Goal: Check status

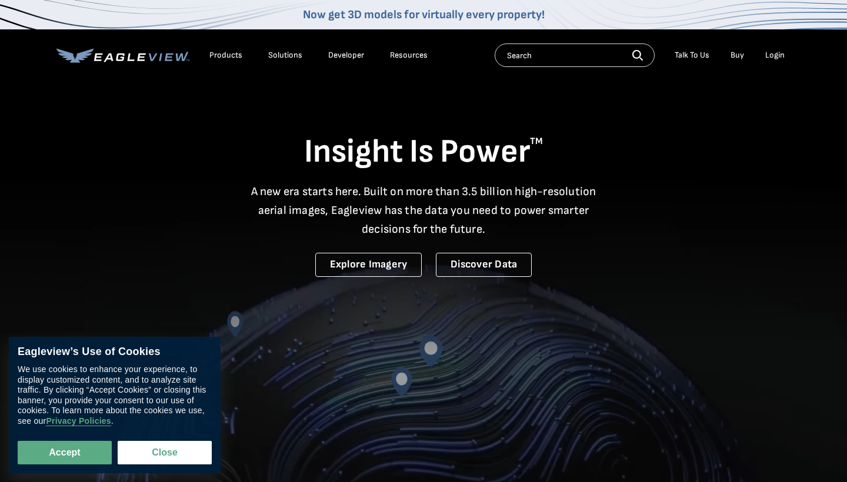
click at [780, 58] on div "Login" at bounding box center [774, 55] width 19 height 11
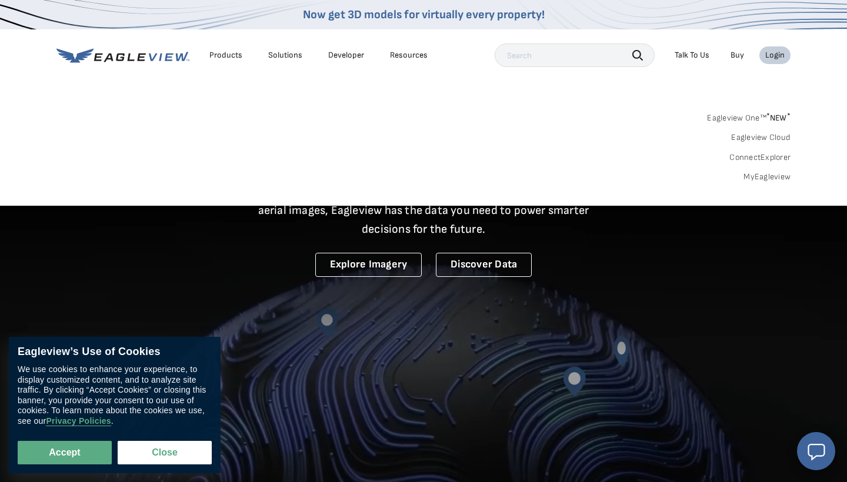
click at [780, 57] on div "Login" at bounding box center [774, 55] width 19 height 11
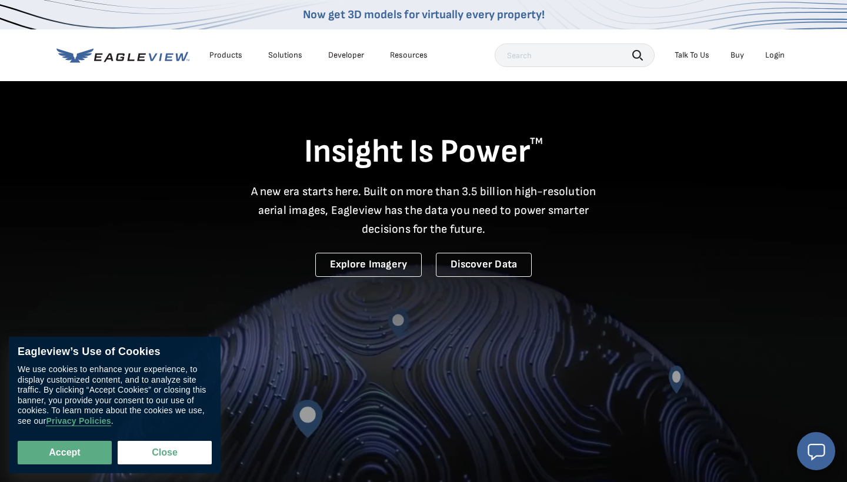
click at [780, 57] on div "Login" at bounding box center [774, 55] width 19 height 11
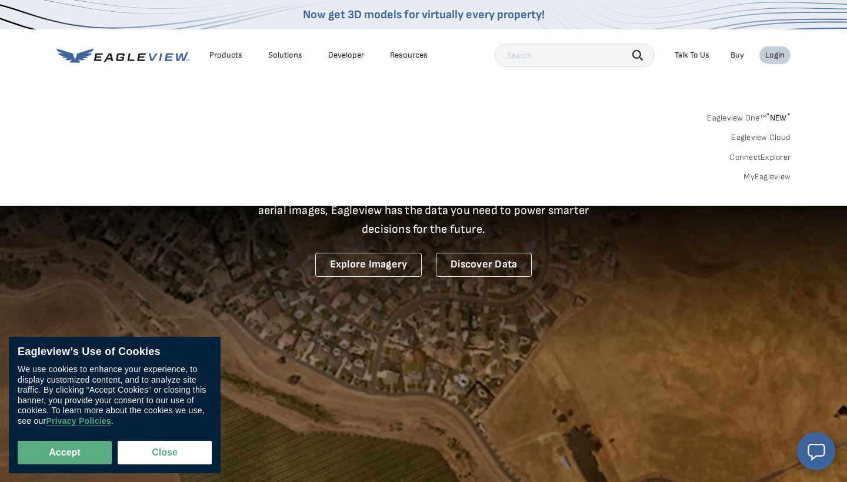
click at [771, 114] on span "* NEW *" at bounding box center [779, 118] width 24 height 10
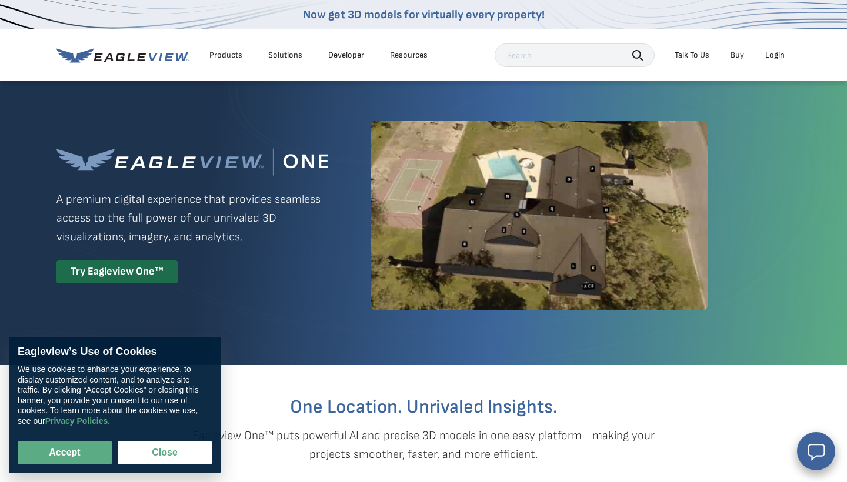
click at [780, 52] on div "Login" at bounding box center [774, 55] width 19 height 11
click at [447, 213] on div "Eagleview One™ A premium digital experience that provides seamless access to th…" at bounding box center [423, 216] width 734 height 272
click at [235, 55] on div "Products" at bounding box center [225, 55] width 33 height 11
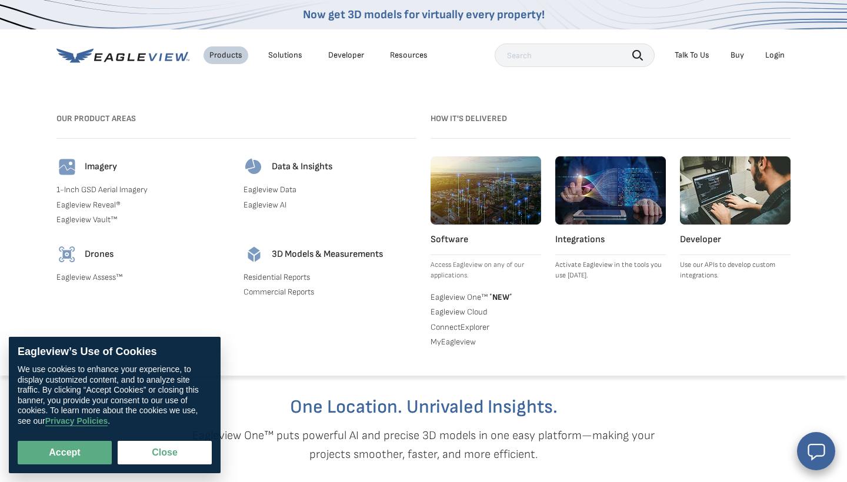
click at [565, 56] on input "text" at bounding box center [575, 56] width 160 height 24
click at [773, 55] on div "Login" at bounding box center [774, 55] width 19 height 11
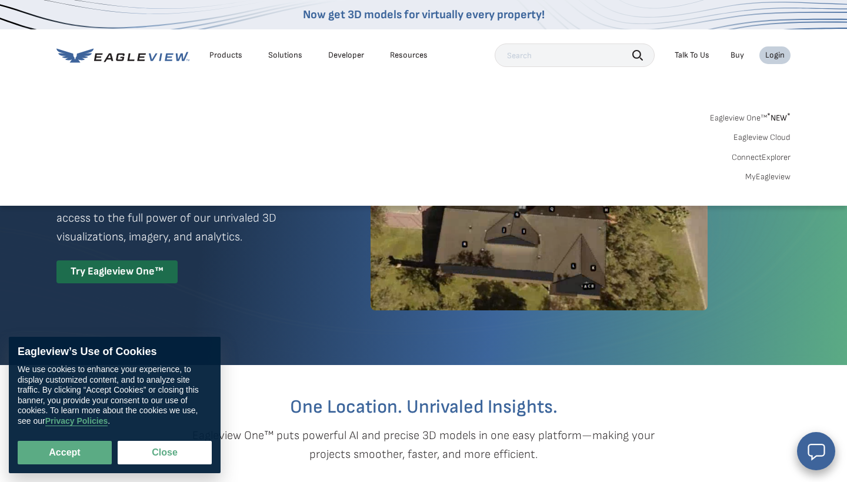
click at [773, 55] on div "Login" at bounding box center [774, 55] width 19 height 11
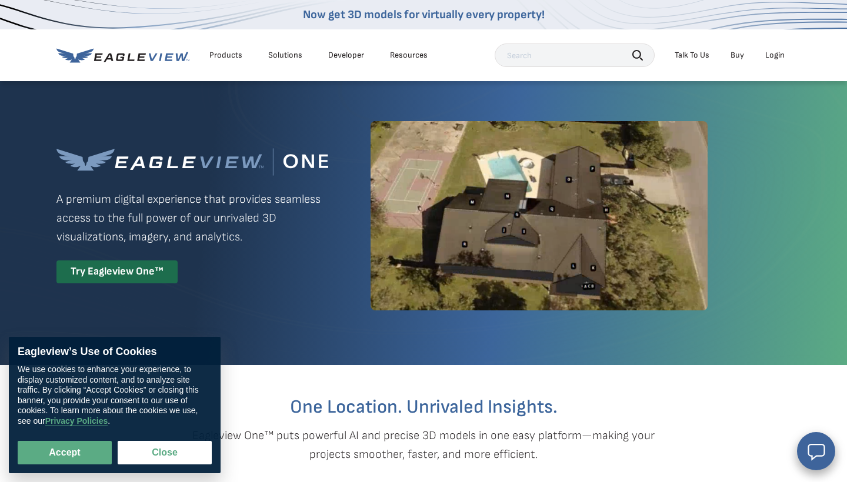
click at [773, 55] on div "Login" at bounding box center [774, 55] width 19 height 11
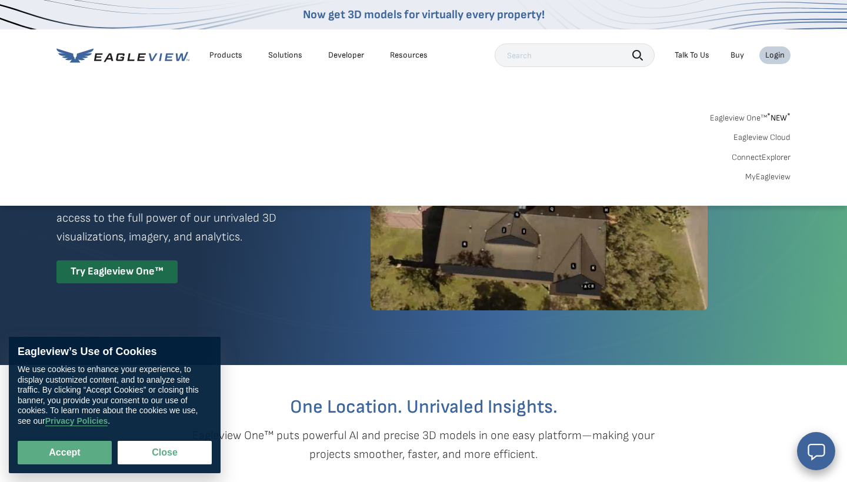
click at [764, 174] on link "MyEagleview" at bounding box center [767, 177] width 45 height 11
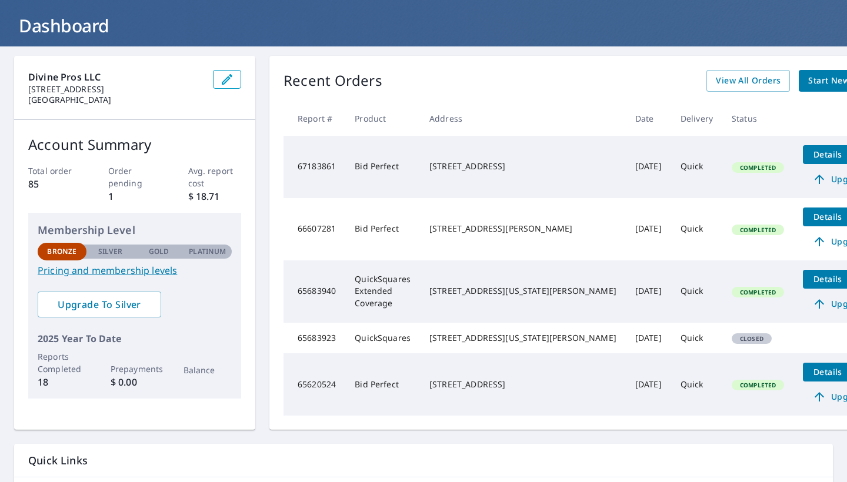
scroll to position [61, 0]
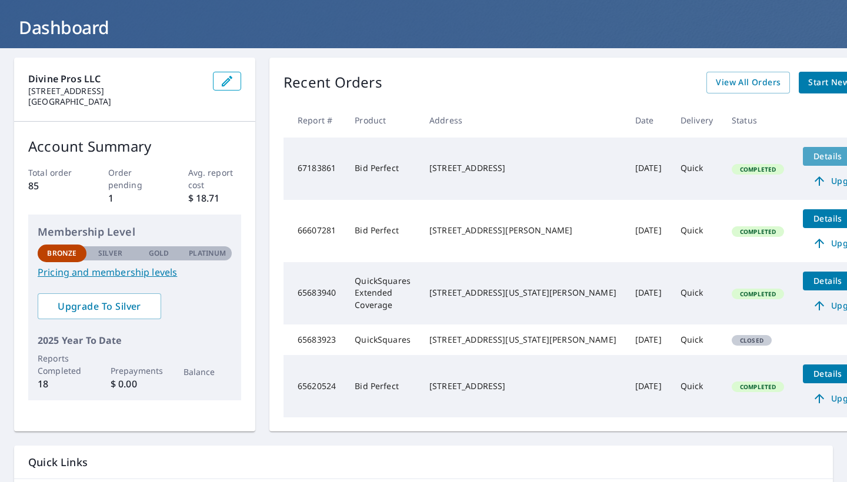
click at [810, 153] on span "Details" at bounding box center [827, 156] width 35 height 11
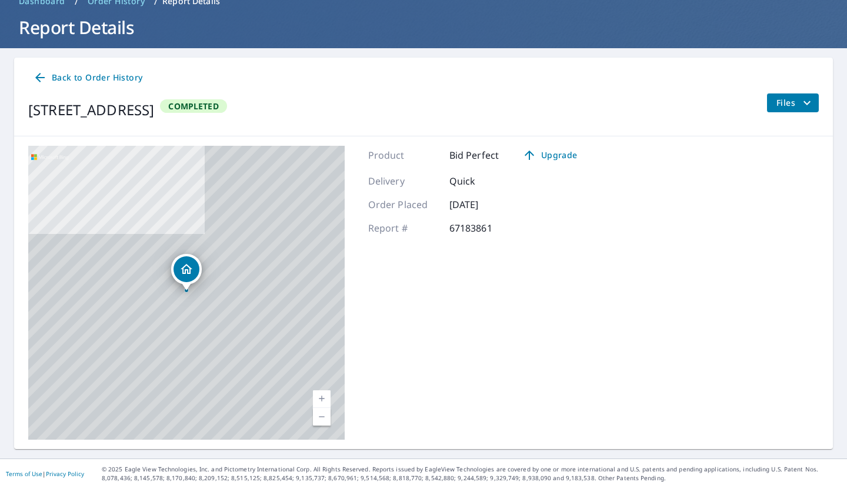
click at [793, 98] on span "Files" at bounding box center [796, 103] width 38 height 14
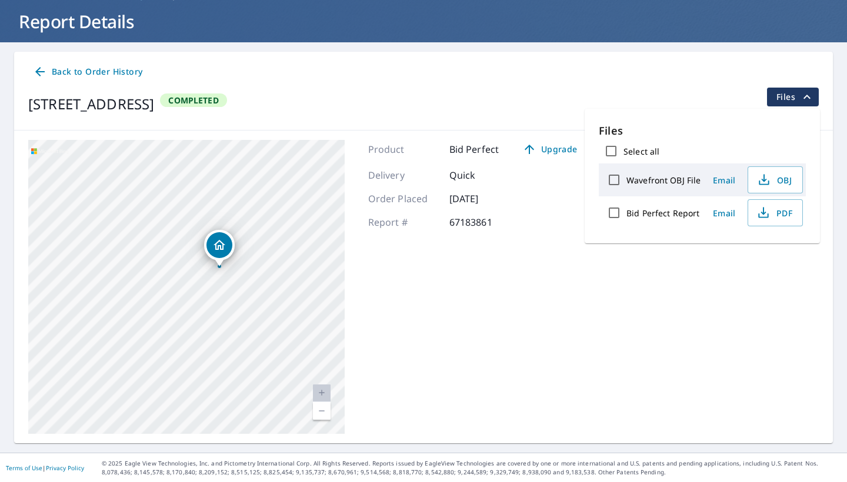
drag, startPoint x: 158, startPoint y: 366, endPoint x: 204, endPoint y: 292, distance: 87.2
click at [204, 292] on div "1408 Kingston Ave Clovis, NM 88101" at bounding box center [186, 287] width 317 height 294
click at [377, 332] on div "Product Bid Perfect Upgrade Delivery Quick Order Placed Aug 28, 2025 Report # 6…" at bounding box center [477, 287] width 219 height 294
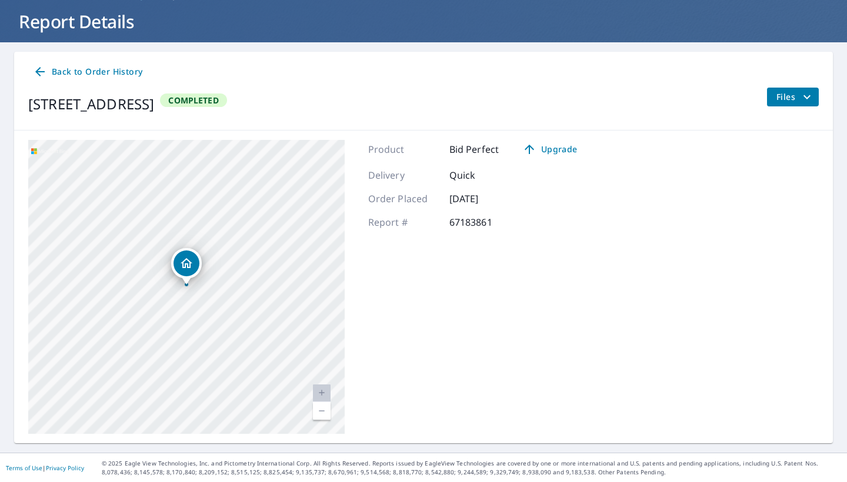
click at [320, 316] on div "1408 Kingston Ave Clovis, NM 88101" at bounding box center [186, 287] width 317 height 294
click at [269, 313] on div "1408 Kingston Ave Clovis, NM 88101" at bounding box center [186, 287] width 317 height 294
